Goal: Find specific page/section: Find specific page/section

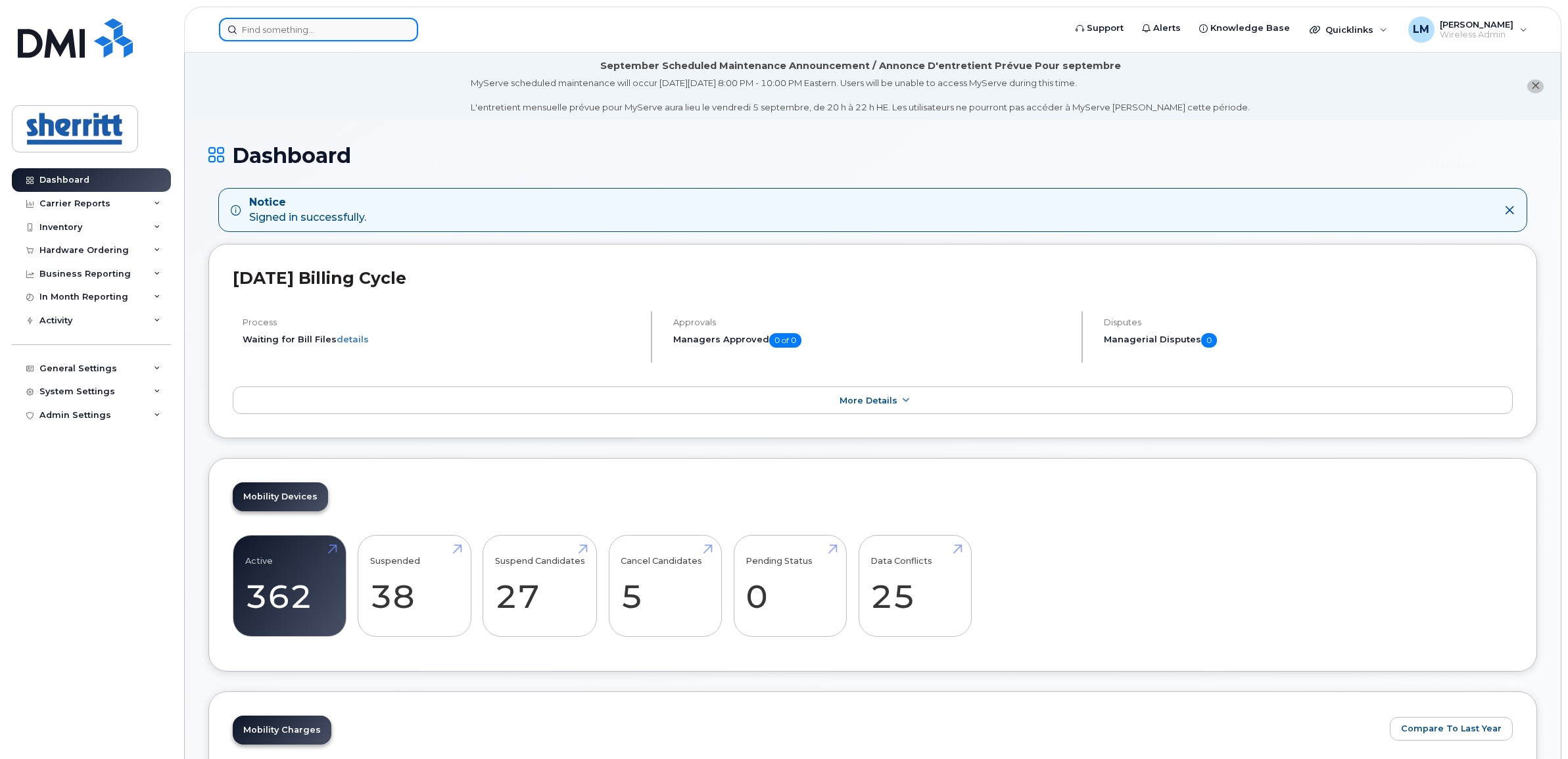
click at [268, 21] on input at bounding box center [318, 29] width 199 height 23
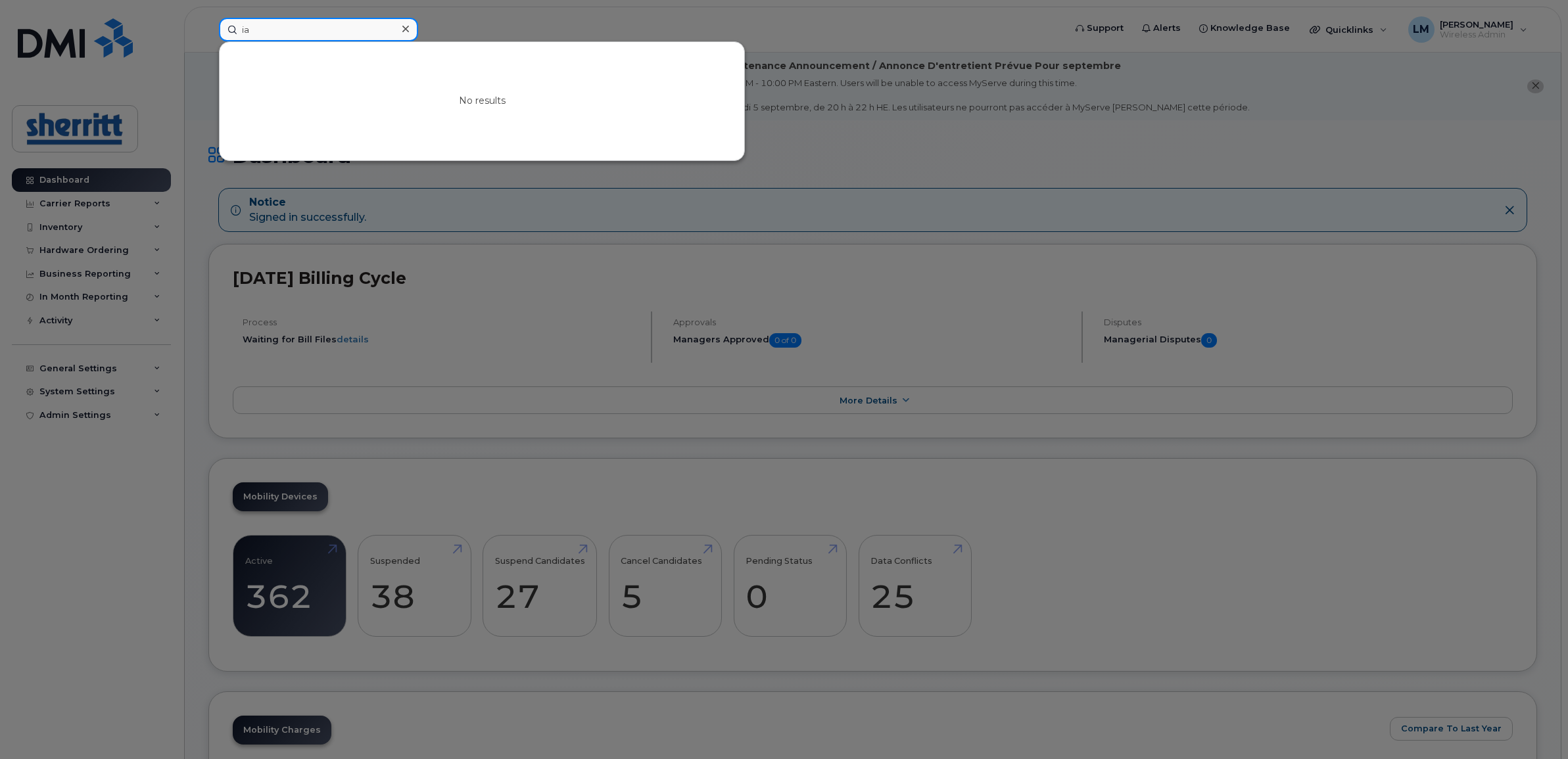
type input "i"
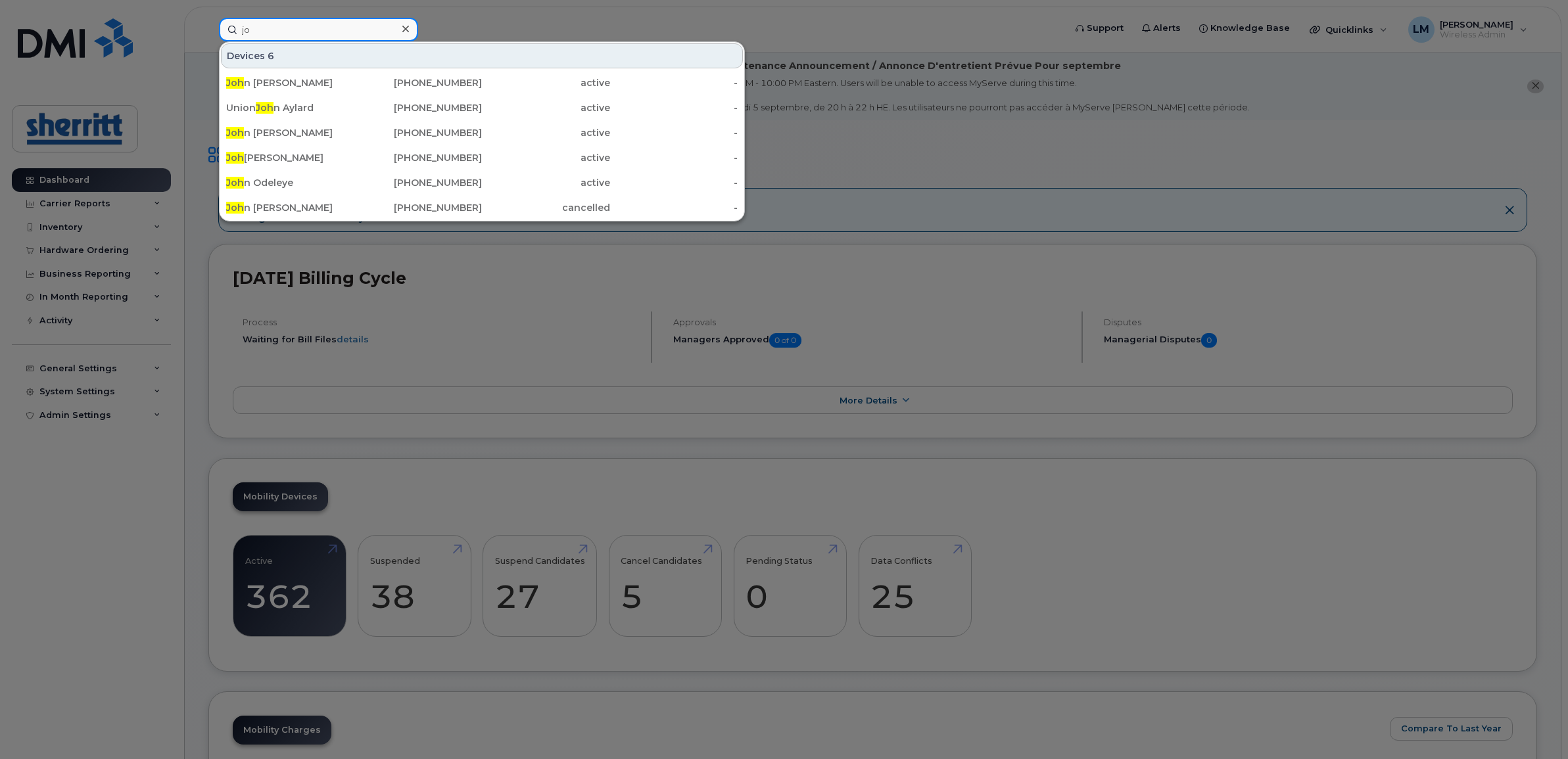
type input "j"
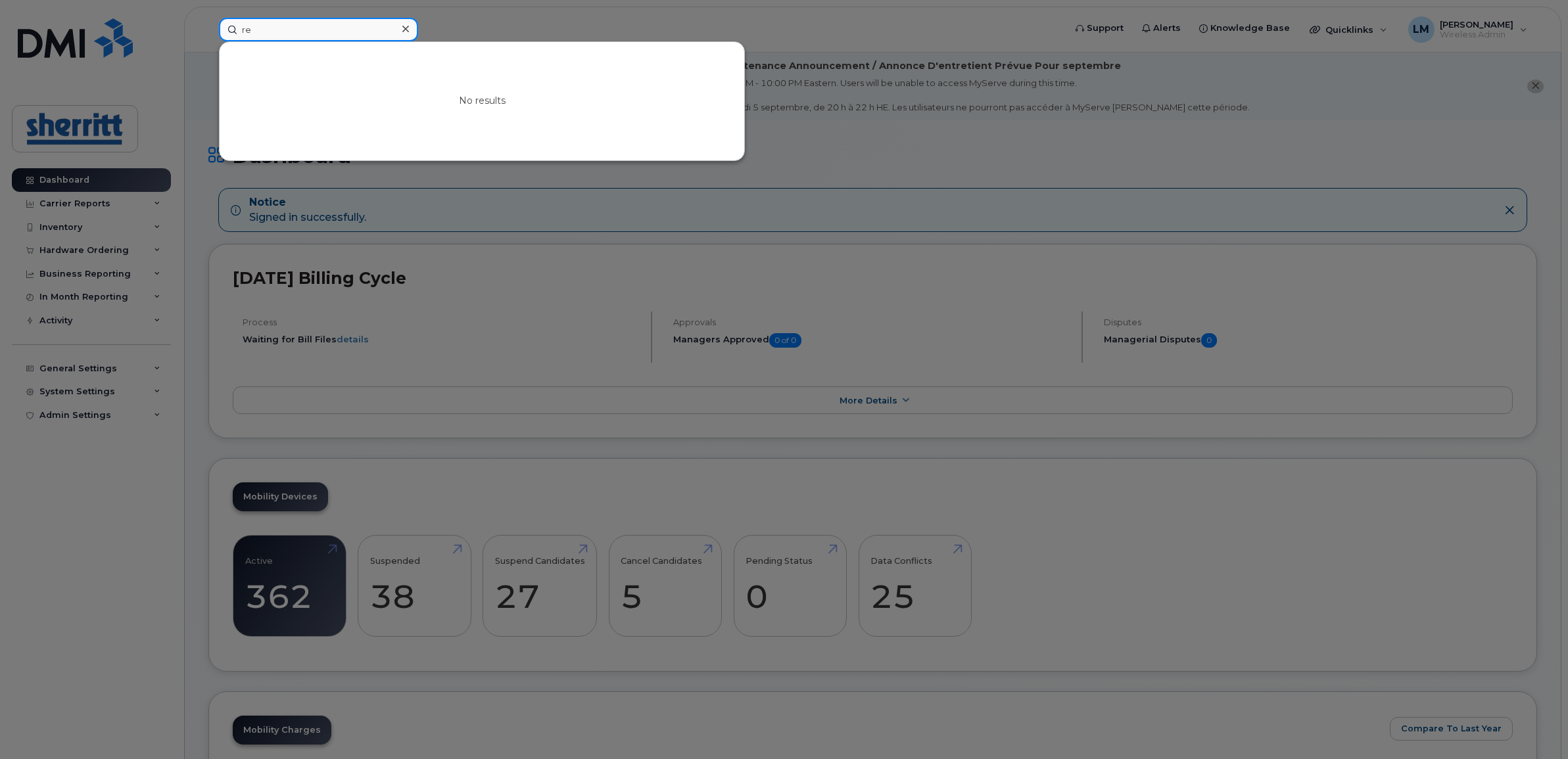
type input "r"
type input "m"
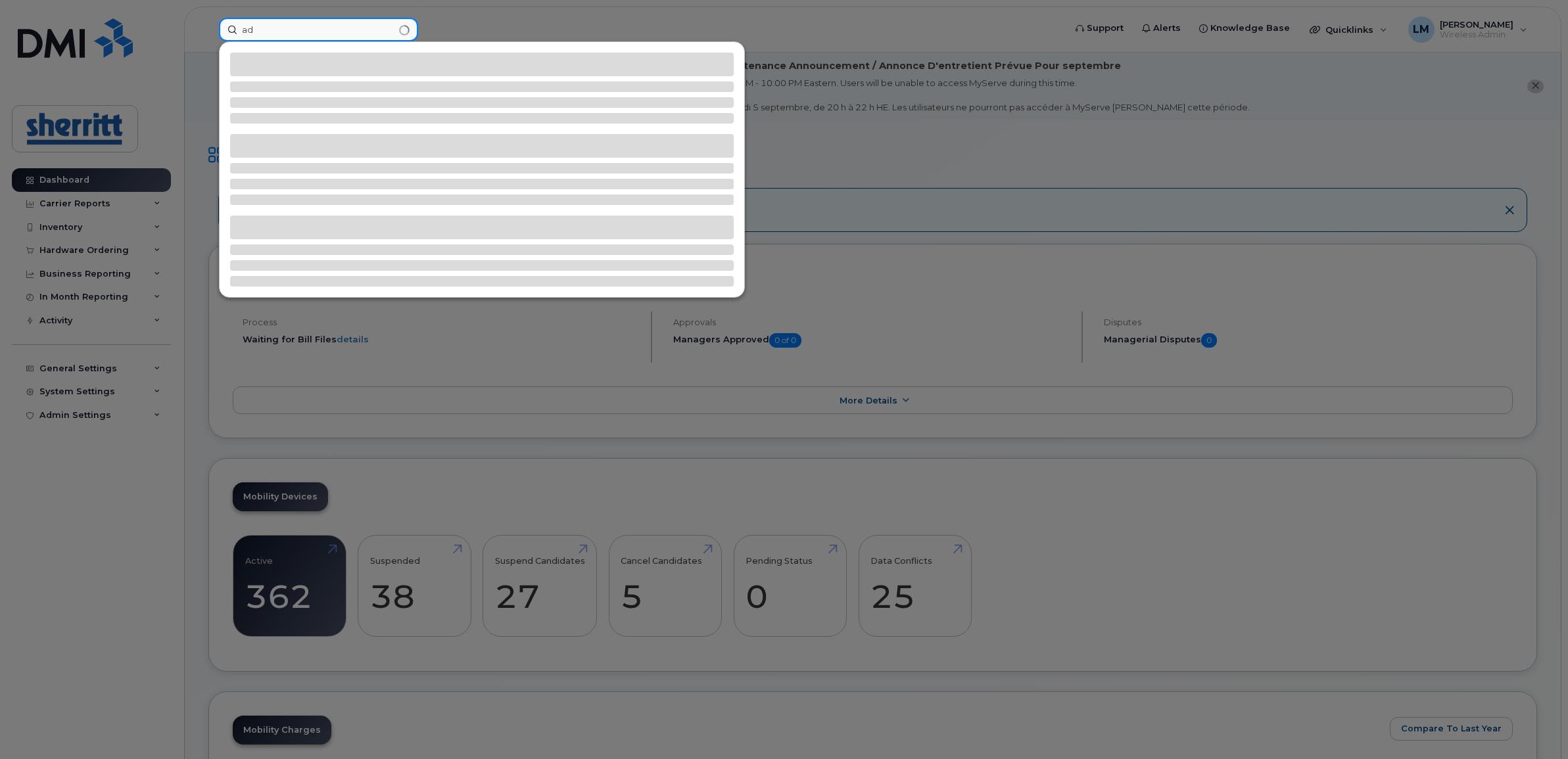
type input "a"
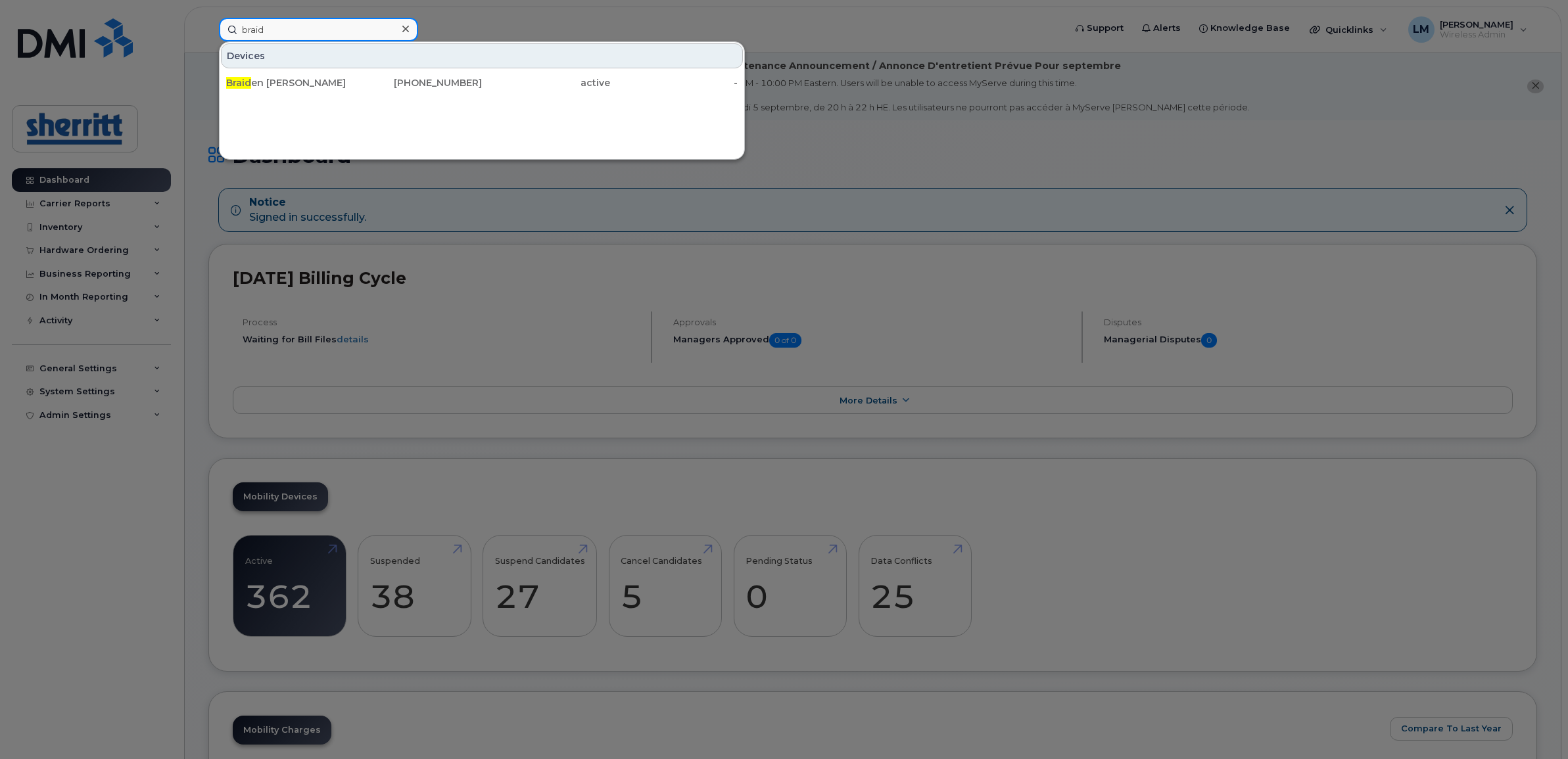
type input "braid"
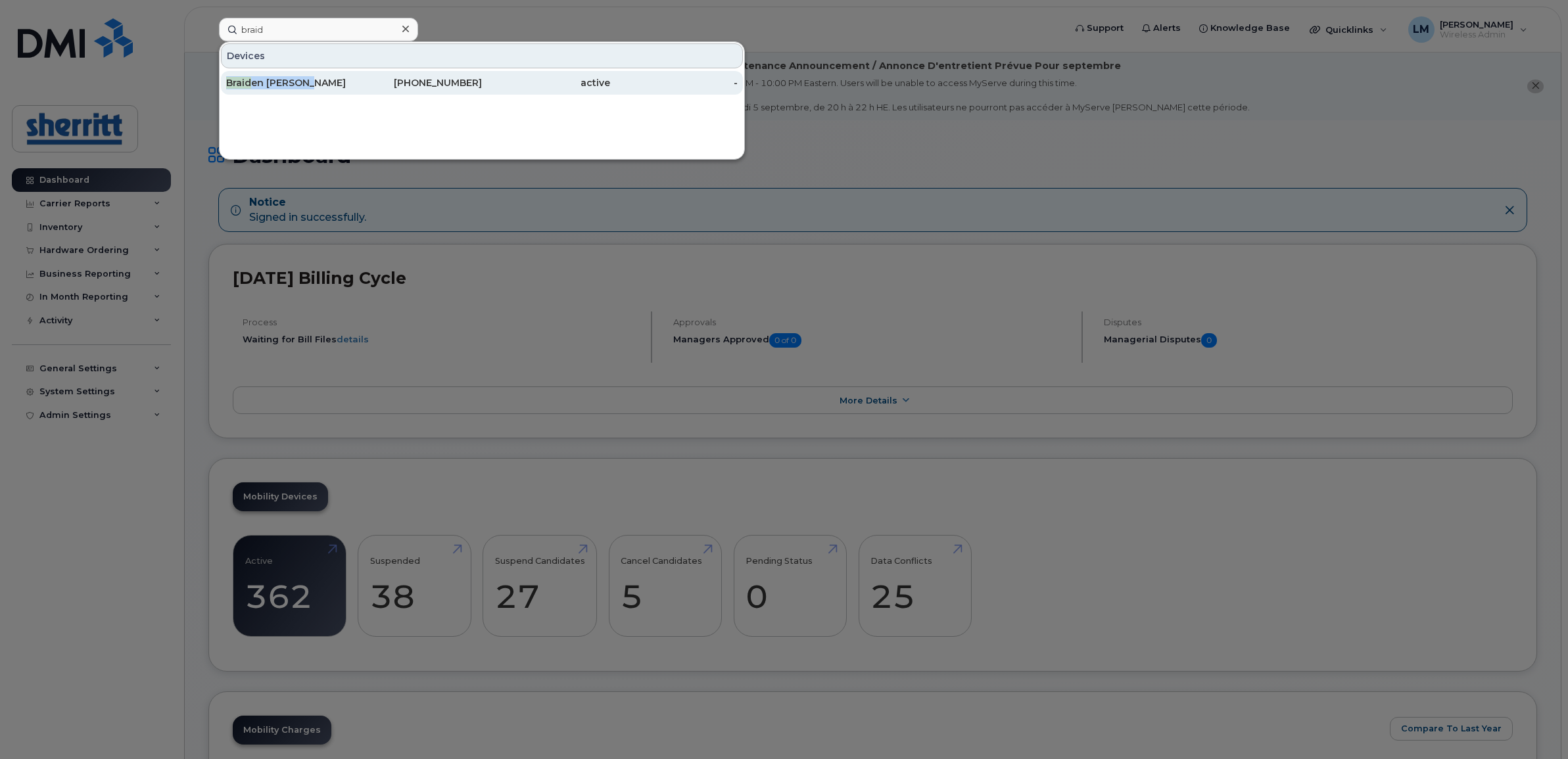
drag, startPoint x: 313, startPoint y: 66, endPoint x: 314, endPoint y: 79, distance: 13.0
click at [314, 79] on div "Devices Braid en [PERSON_NAME] [PHONE_NUMBER] active -" at bounding box center [482, 69] width 524 height 54
click at [314, 79] on div "Braid en [PERSON_NAME]" at bounding box center [290, 83] width 128 height 13
